Goal: Information Seeking & Learning: Learn about a topic

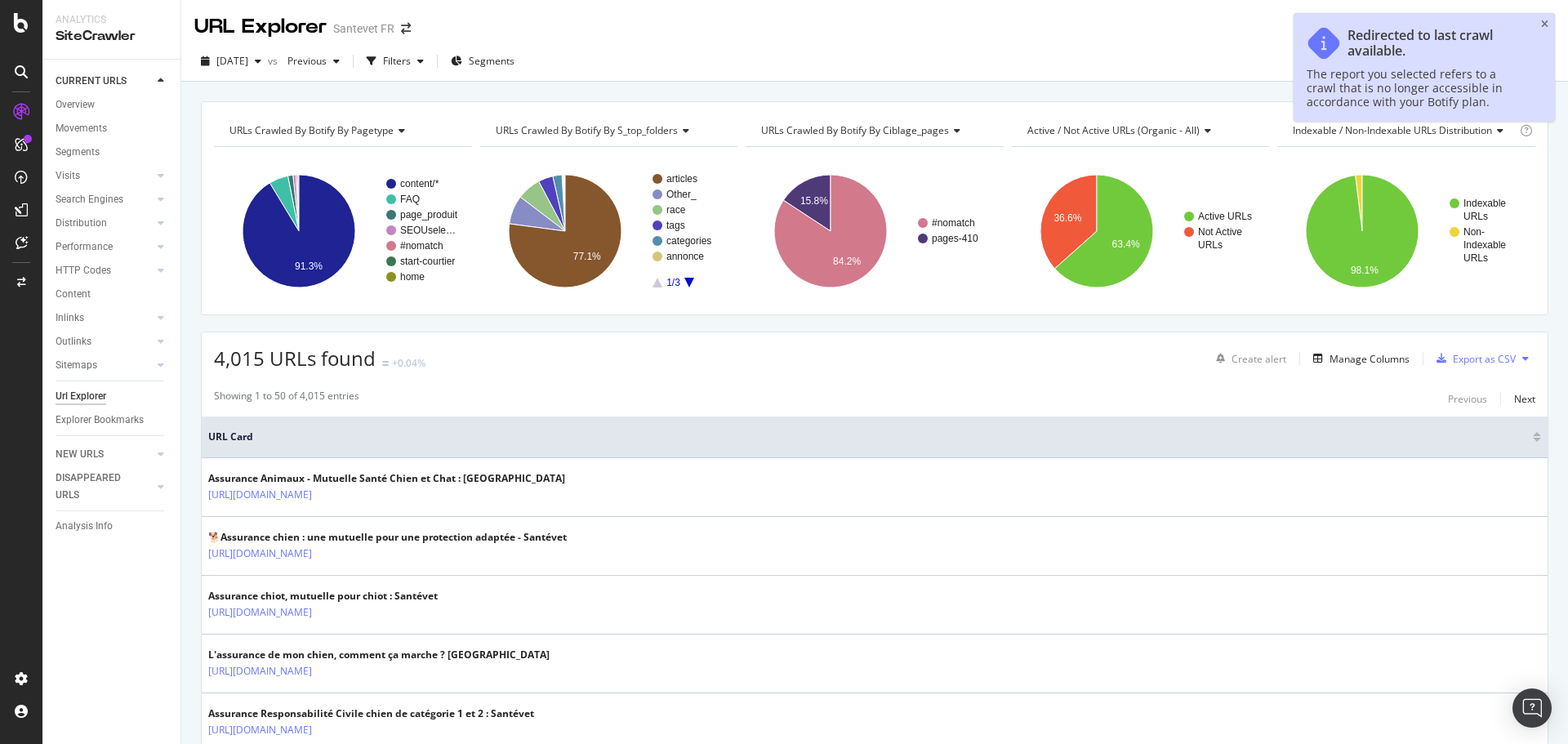
click at [88, 399] on div "Url Explorer" at bounding box center [81, 397] width 51 height 18
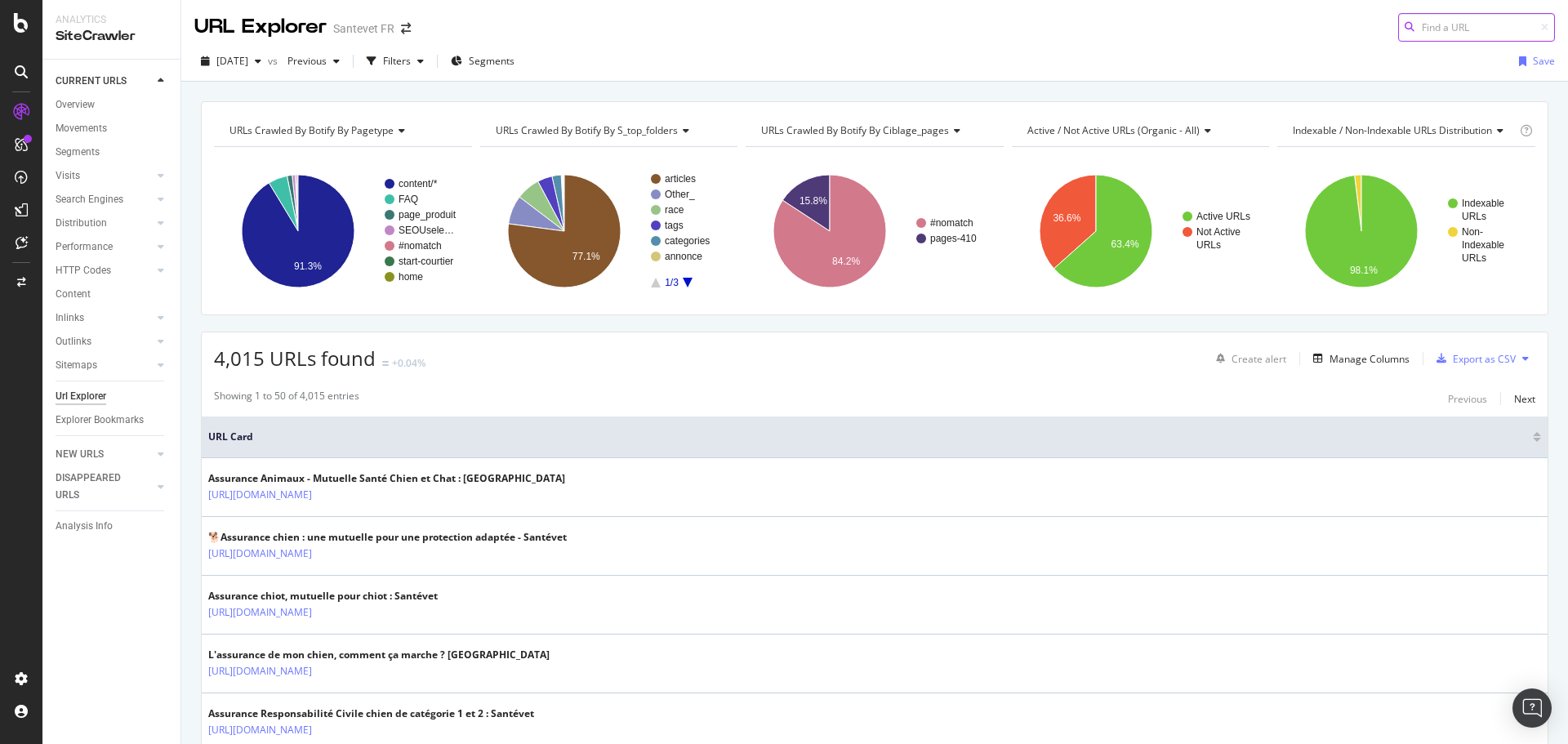
click at [1407, 25] on input at bounding box center [1476, 26] width 156 height 28
paste input "[URL][DOMAIN_NAME]"
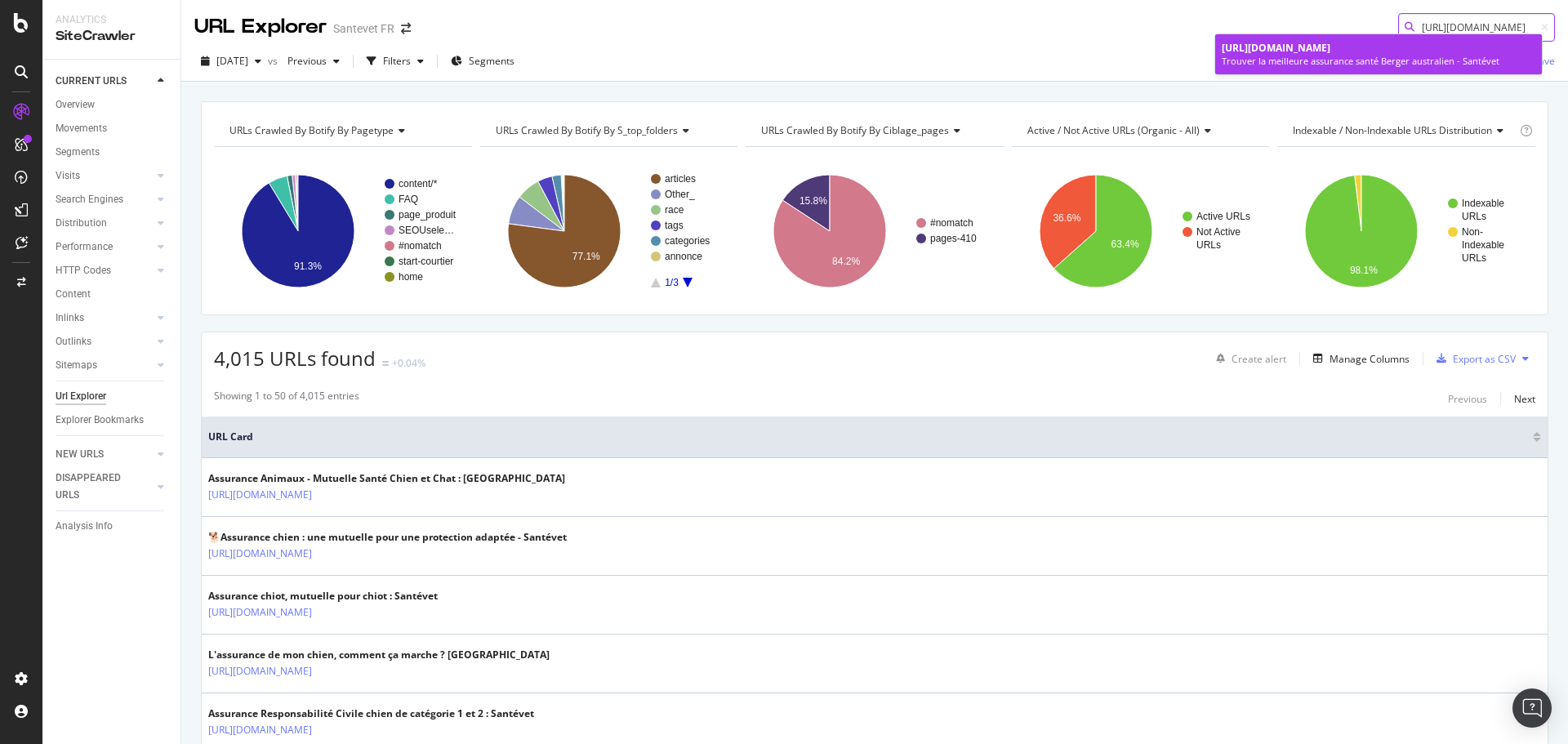
type input "[URL][DOMAIN_NAME]"
click at [1330, 52] on span "[URL][DOMAIN_NAME]" at bounding box center [1276, 48] width 109 height 14
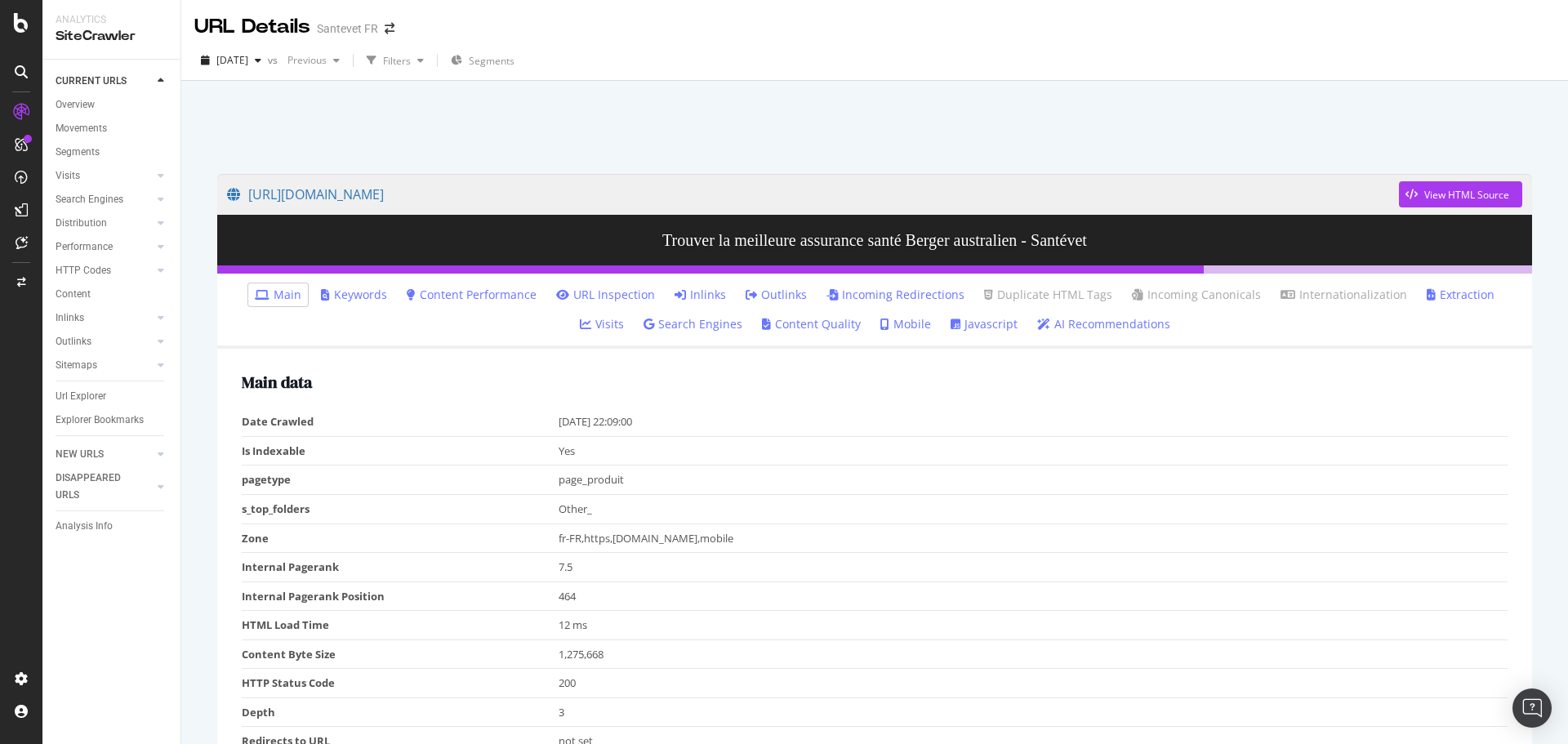
click at [677, 290] on link "Inlinks" at bounding box center [700, 294] width 52 height 17
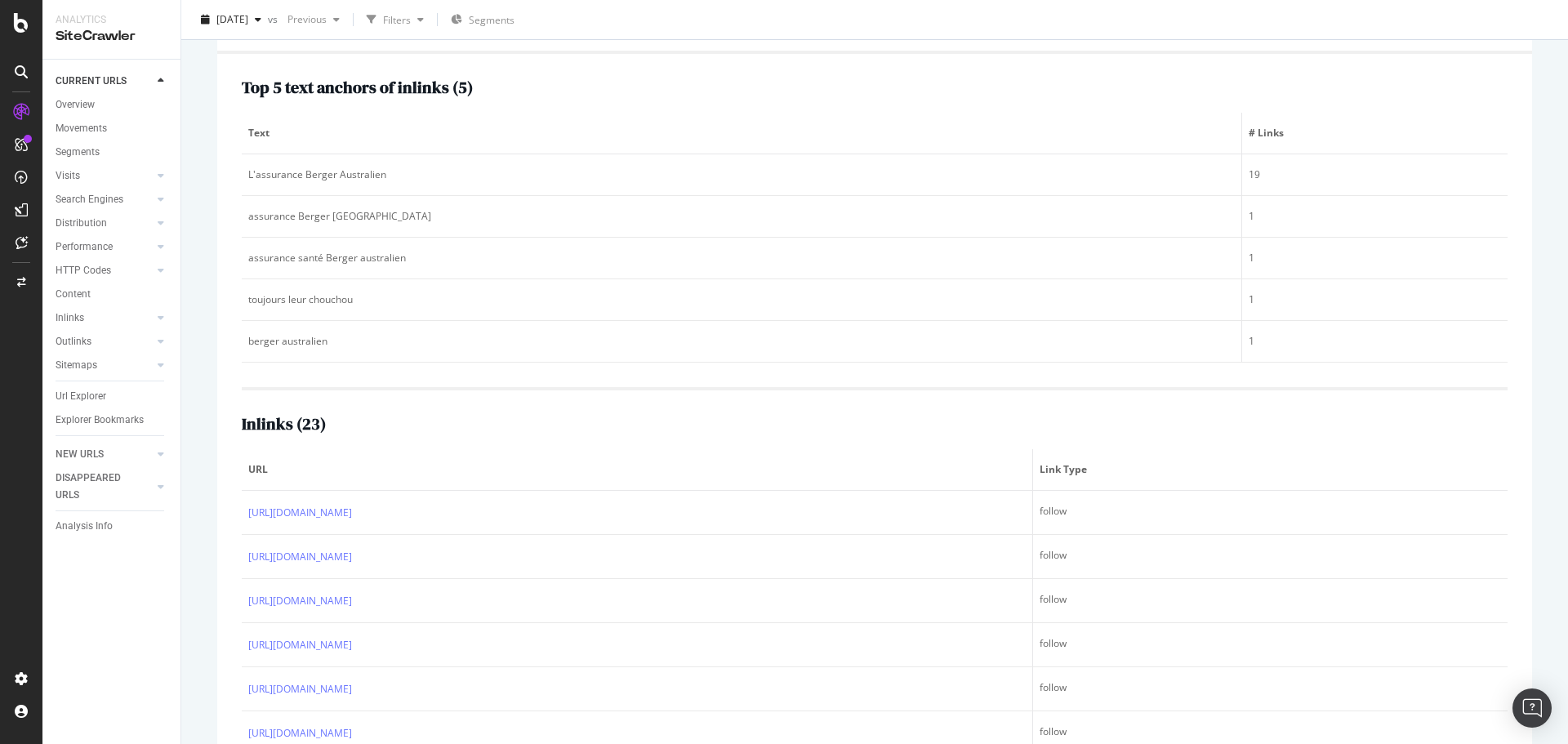
scroll to position [327, 0]
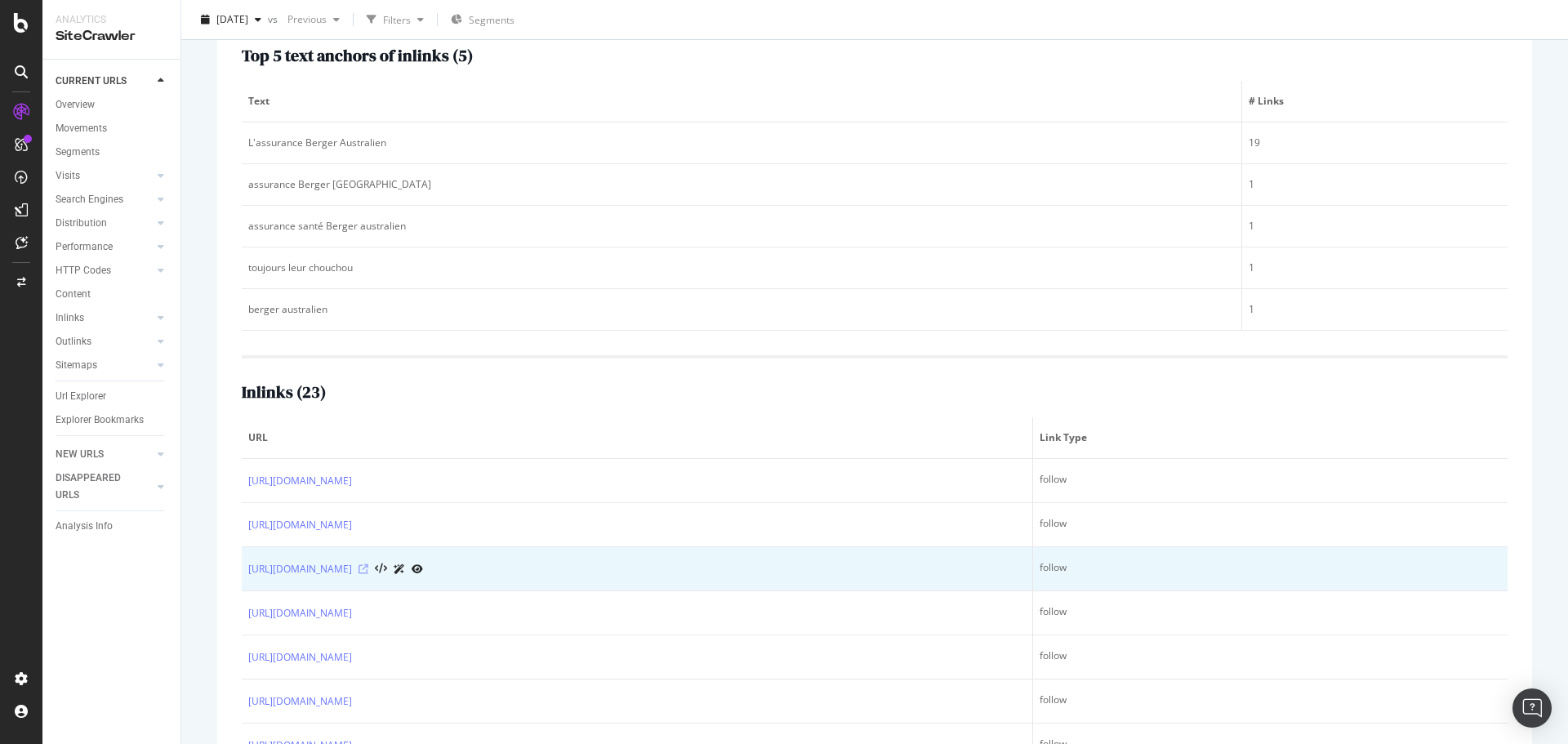
click at [369, 565] on icon at bounding box center [364, 569] width 10 height 10
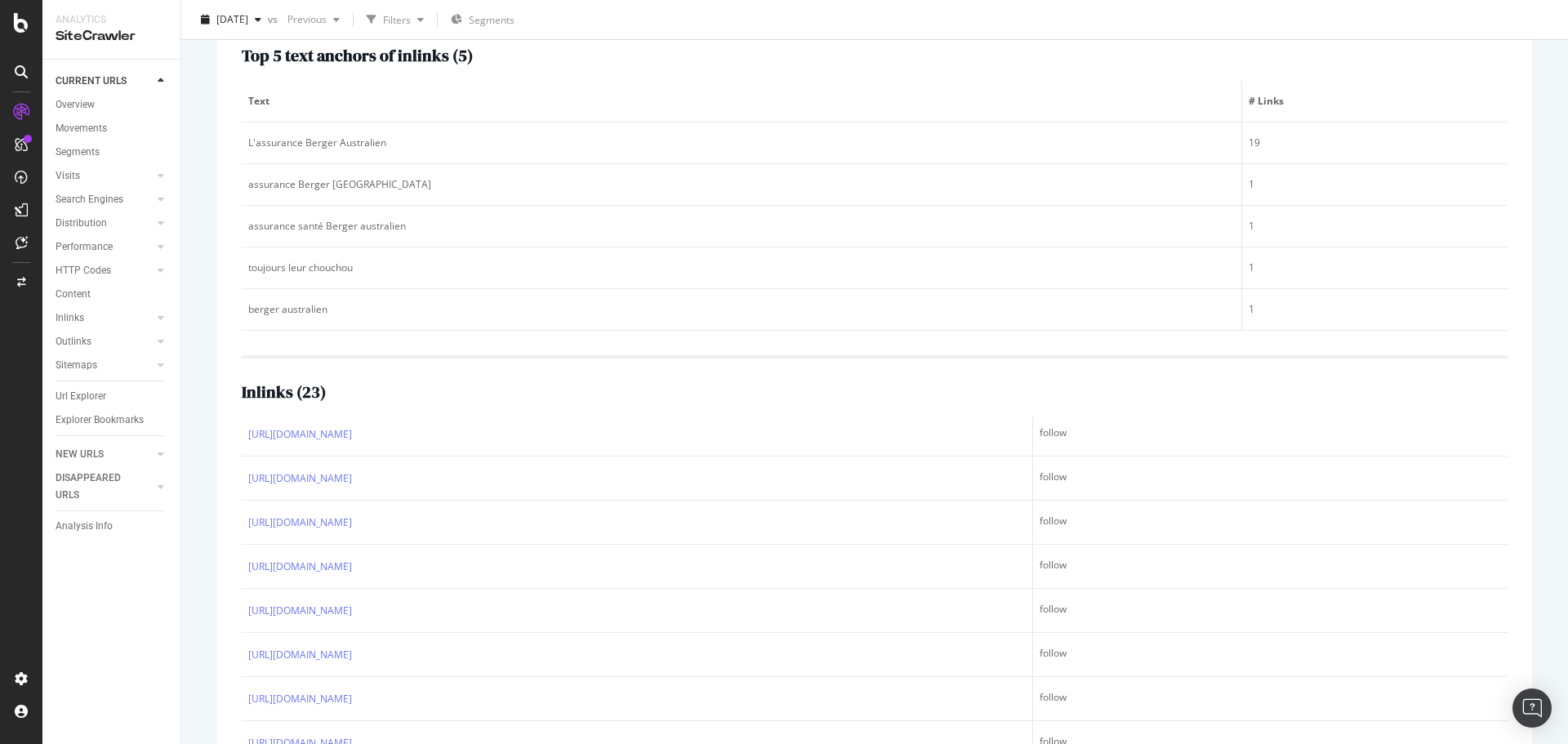
scroll to position [245, 0]
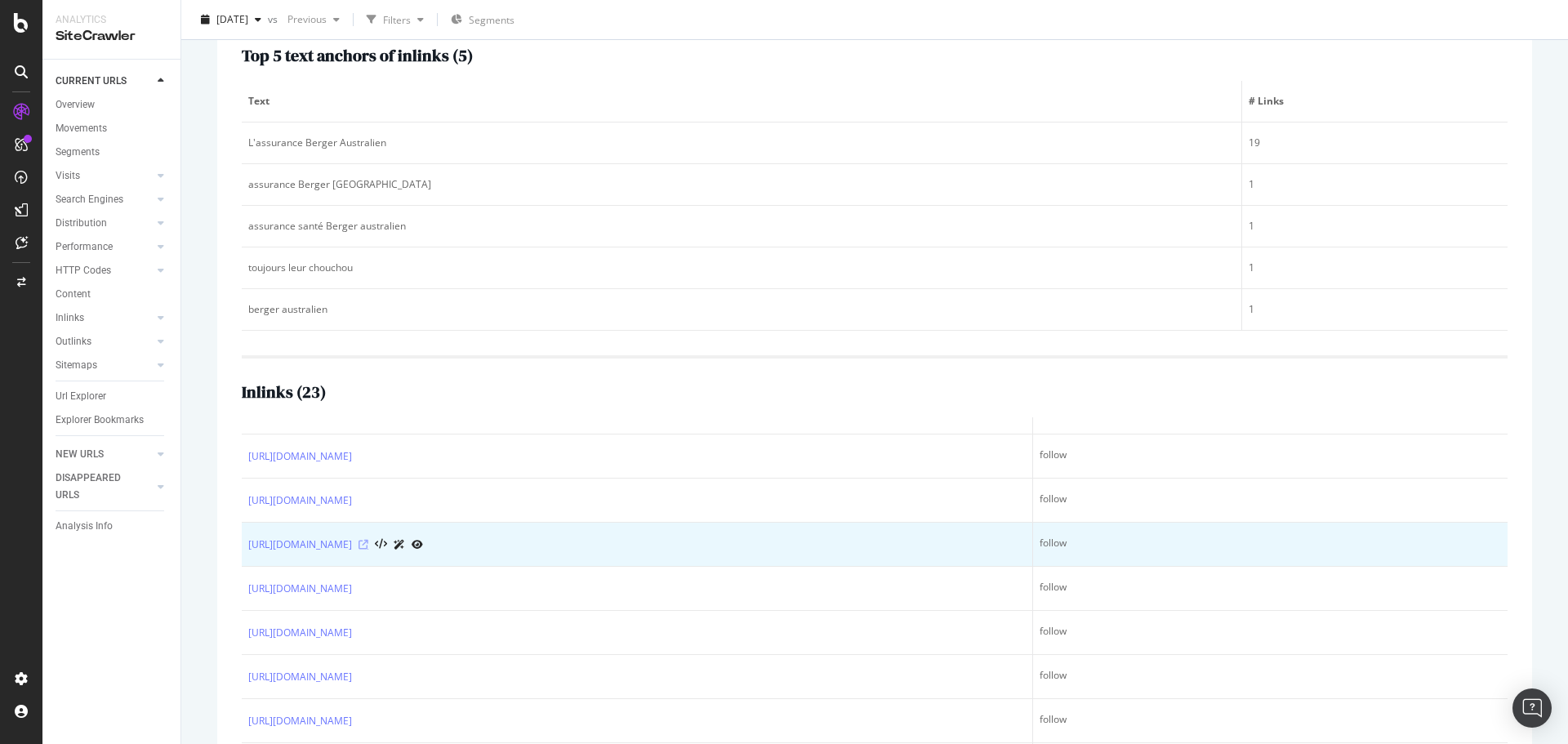
click at [369, 543] on icon at bounding box center [364, 545] width 10 height 10
